Goal: Task Accomplishment & Management: Use online tool/utility

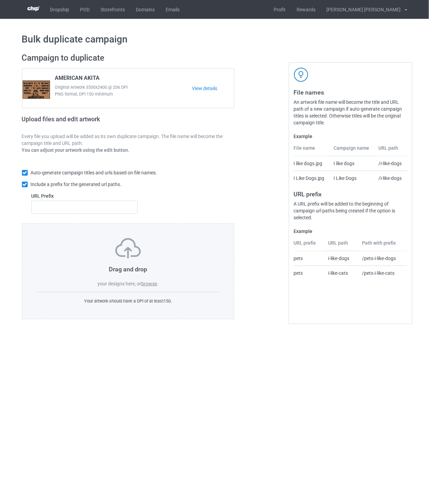
click at [153, 285] on label "browse" at bounding box center [149, 283] width 16 height 5
click at [0, 0] on input "browse" at bounding box center [0, 0] width 0 height 0
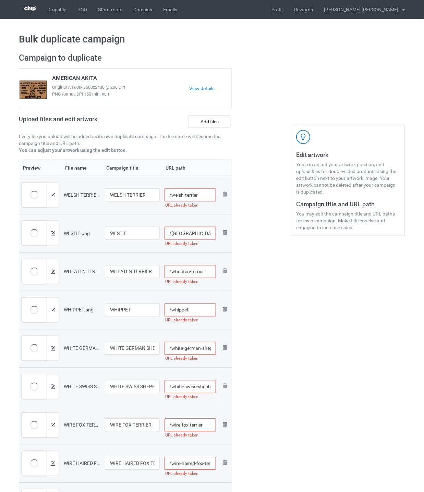
click at [207, 196] on input "/welsh-terrier" at bounding box center [190, 194] width 52 height 13
drag, startPoint x: 211, startPoint y: 195, endPoint x: 198, endPoint y: 196, distance: 13.0
click at [198, 196] on input "/welsh-terrier-ohm" at bounding box center [190, 194] width 52 height 13
type input "/welsh-terrier-ohm"
click at [201, 232] on input "/[GEOGRAPHIC_DATA]" at bounding box center [190, 233] width 52 height 13
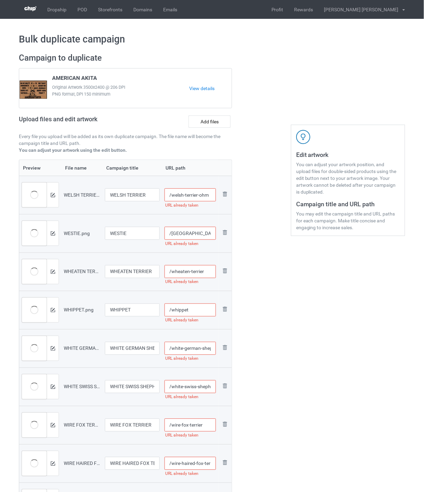
paste input "-ohm"
type input "/westie-ohm"
click at [208, 269] on input "/wheaten-terrier" at bounding box center [190, 271] width 52 height 13
paste input "-ohm"
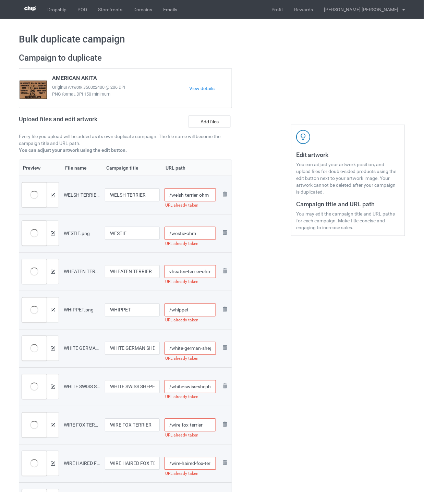
type input "/wheaten-terrier-ohm"
click at [195, 311] on input "/whippet" at bounding box center [190, 309] width 52 height 13
paste input "-ohm"
type input "/whippet-ohm"
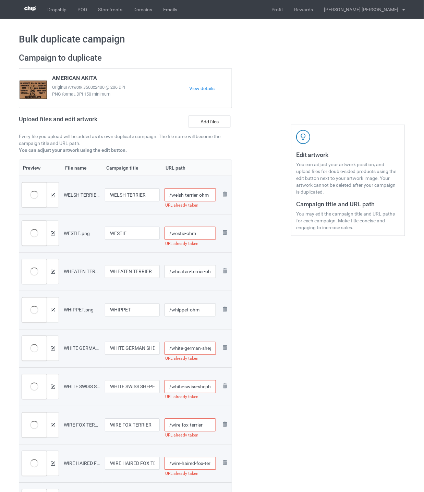
click at [197, 347] on input "/white-german-shepherd" at bounding box center [190, 348] width 52 height 13
paste input "-ohm"
type input "/white-german-shepherd-ohm"
click at [196, 386] on input "/white-swiss-shepherd" at bounding box center [190, 386] width 52 height 13
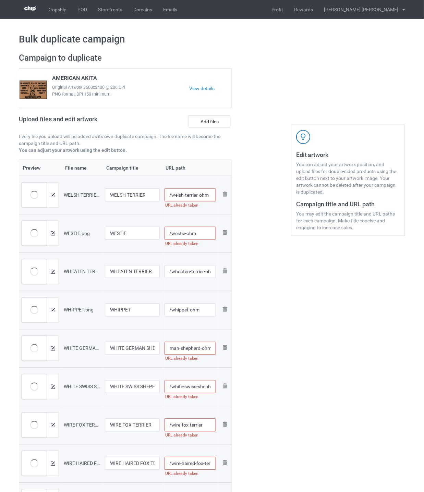
scroll to position [0, 0]
paste input "-ohm"
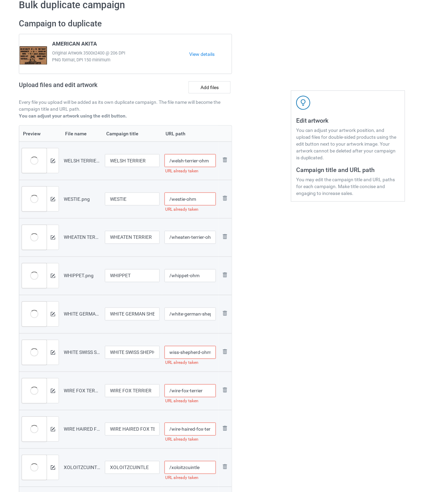
scroll to position [76, 0]
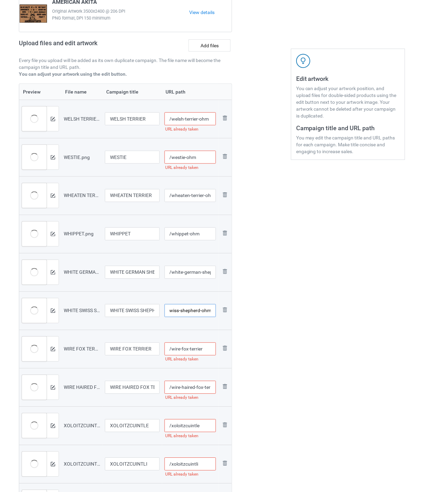
type input "/white-swiss-shepherd-ohm"
click at [209, 352] on input "/wire-fox-terrier" at bounding box center [190, 348] width 52 height 13
paste input "-ohm"
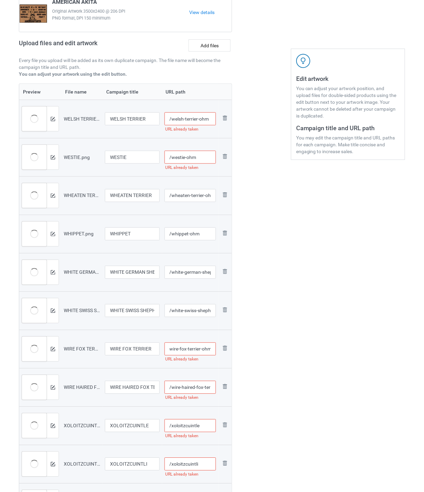
type input "/wire-fox-terrier-ohm"
click at [192, 389] on input "/wire-haired-fox-terrier" at bounding box center [190, 387] width 52 height 13
paste input "-ohm"
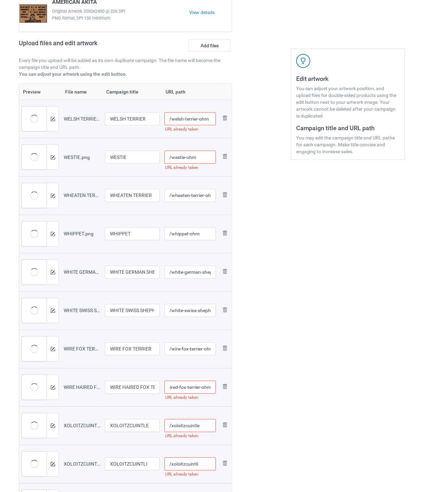
type input "/wire-haired-fox-terrier-ohm"
click at [202, 425] on input "/xoloitzcuintle" at bounding box center [190, 425] width 52 height 13
paste input "-ohm"
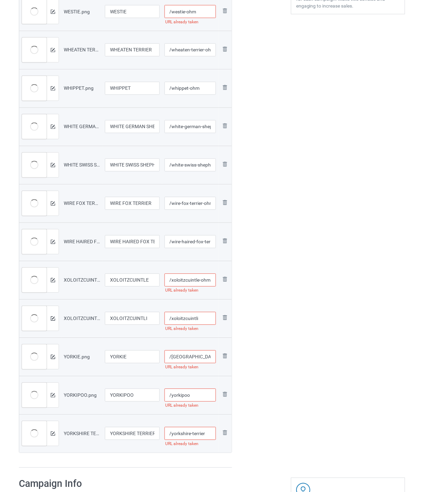
scroll to position [228, 0]
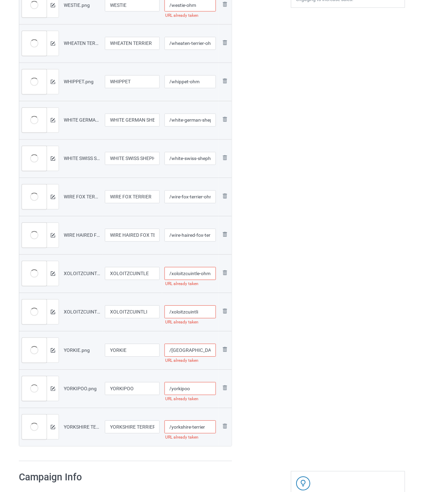
type input "/xoloitzcuintle-ohm"
click at [204, 309] on input "/xoloitzcuintli" at bounding box center [190, 311] width 52 height 13
paste input "-ohm"
type input "/xoloitzcuintli-ohm"
click at [202, 354] on input "/[GEOGRAPHIC_DATA]" at bounding box center [190, 350] width 52 height 13
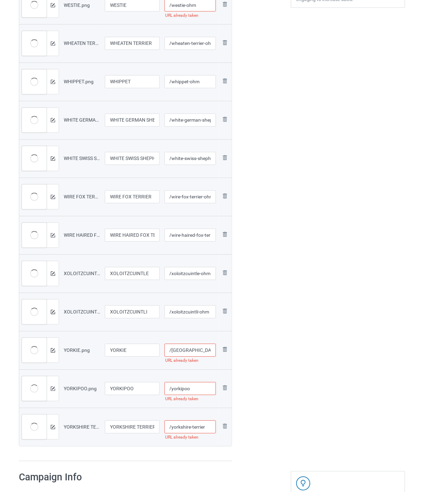
paste input "-ohm"
type input "/yorkie-ohm"
click at [207, 390] on input "/yorkipoo" at bounding box center [190, 388] width 52 height 13
paste input "-ohm"
type input "/yorkipoo-ohm"
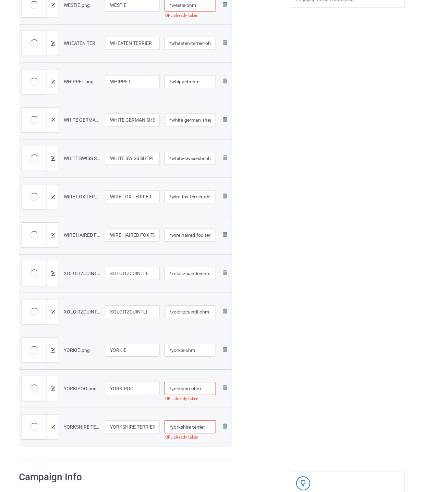
click at [211, 426] on input "/yorkshire-terrier" at bounding box center [190, 427] width 52 height 13
paste input "-ohm"
type input "/yorkshire-terrier-ohm"
click at [297, 398] on div "Edit artwork You can adjust your artwork position, and upload files for double-…" at bounding box center [348, 143] width 124 height 647
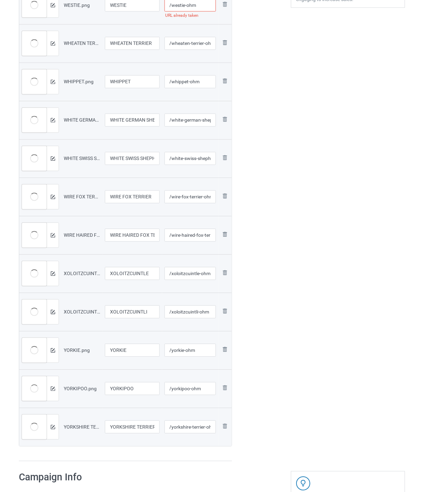
scroll to position [0, 0]
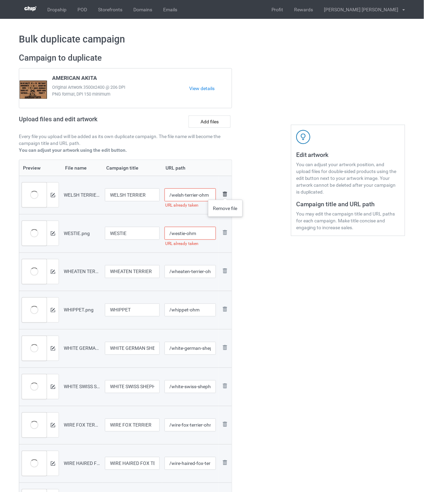
click at [225, 193] on img at bounding box center [225, 194] width 8 height 8
click at [0, 0] on img at bounding box center [0, 0] width 0 height 0
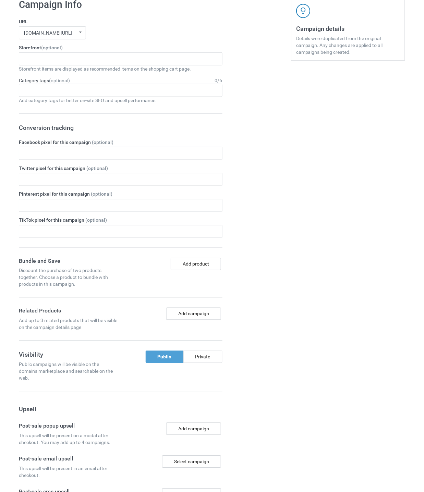
scroll to position [765, 0]
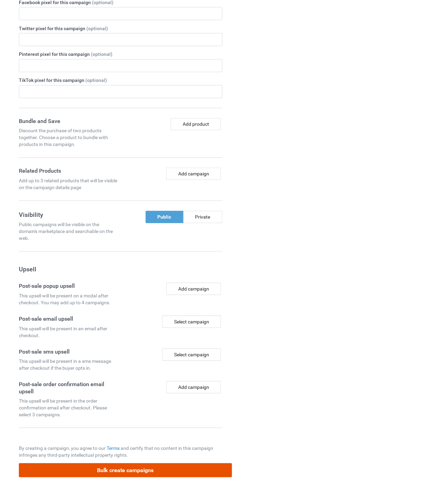
click at [185, 467] on button "Bulk create campaigns" at bounding box center [125, 470] width 213 height 14
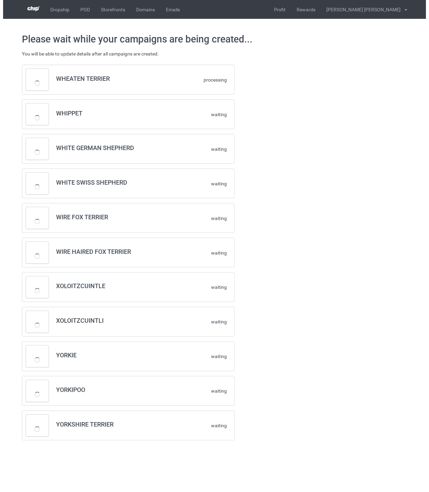
scroll to position [0, 0]
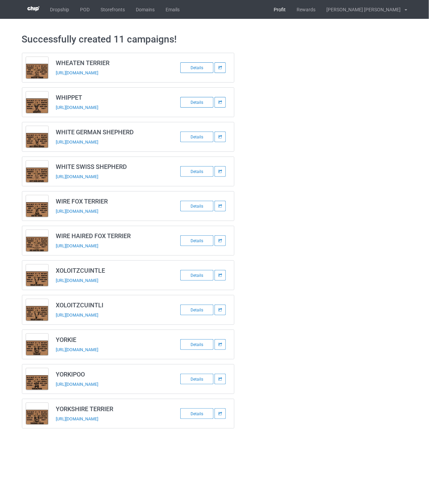
click at [292, 10] on link "Profit" at bounding box center [280, 9] width 23 height 19
